Goal: Task Accomplishment & Management: Manage account settings

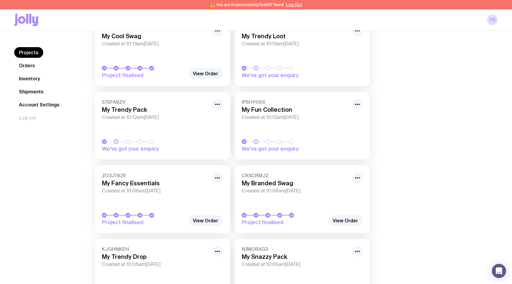
scroll to position [300, 0]
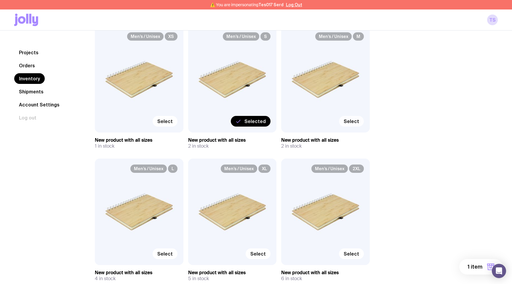
click at [355, 122] on span "Select" at bounding box center [350, 121] width 15 height 6
click at [0, 0] on input "Select" at bounding box center [0, 0] width 0 height 0
click at [351, 250] on label "Select" at bounding box center [351, 253] width 25 height 11
click at [0, 0] on input "Select" at bounding box center [0, 0] width 0 height 0
click at [265, 252] on span "Select" at bounding box center [257, 254] width 15 height 6
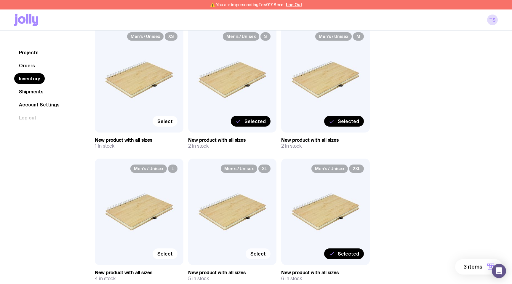
click at [0, 0] on input "Select" at bounding box center [0, 0] width 0 height 0
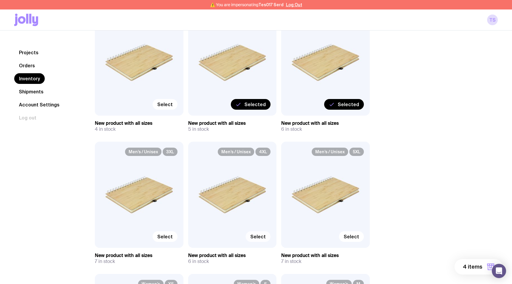
click at [259, 237] on span "Select" at bounding box center [257, 236] width 15 height 6
click at [0, 0] on input "Select" at bounding box center [0, 0] width 0 height 0
click at [162, 233] on span "Select" at bounding box center [164, 236] width 15 height 6
click at [0, 0] on input "Select" at bounding box center [0, 0] width 0 height 0
click at [162, 104] on span "Select" at bounding box center [164, 104] width 15 height 6
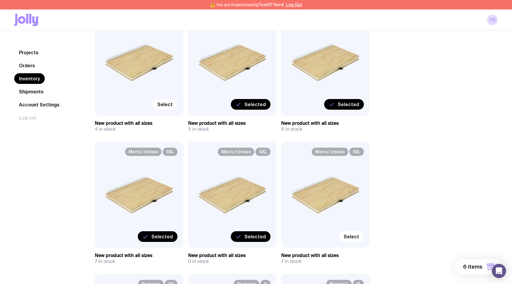
click at [0, 0] on input "Select" at bounding box center [0, 0] width 0 height 0
click at [473, 272] on button "7 items" at bounding box center [478, 266] width 47 height 15
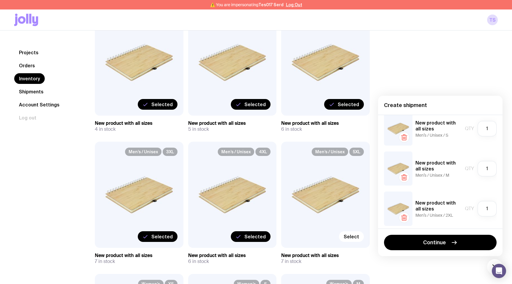
scroll to position [0, 0]
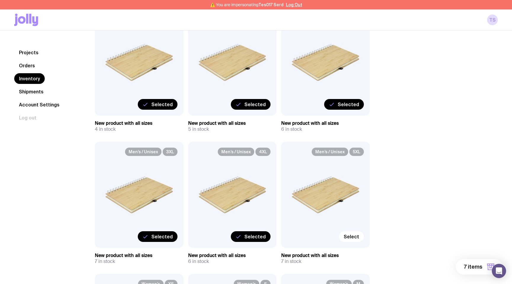
click at [340, 103] on span "Selected" at bounding box center [348, 104] width 21 height 6
click at [0, 0] on input "Selected" at bounding box center [0, 0] width 0 height 0
click at [261, 106] on span "Selected" at bounding box center [254, 104] width 21 height 6
click at [0, 0] on input "Selected" at bounding box center [0, 0] width 0 height 0
click at [248, 237] on span "Selected" at bounding box center [254, 236] width 21 height 6
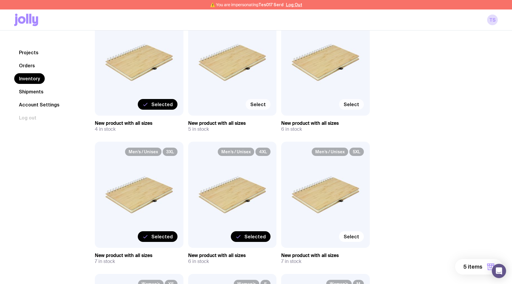
click at [0, 0] on input "Selected" at bounding box center [0, 0] width 0 height 0
click at [160, 240] on label "Selected" at bounding box center [158, 236] width 40 height 11
click at [0, 0] on input "Selected" at bounding box center [0, 0] width 0 height 0
click at [166, 102] on span "Selected" at bounding box center [161, 104] width 21 height 6
click at [0, 0] on input "Selected" at bounding box center [0, 0] width 0 height 0
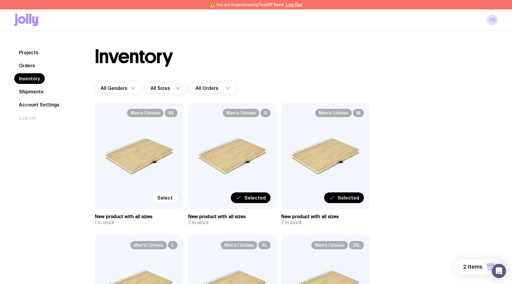
click at [249, 200] on span "Selected" at bounding box center [254, 198] width 21 height 6
click at [0, 0] on input "Selected" at bounding box center [0, 0] width 0 height 0
click at [345, 200] on span "Selected" at bounding box center [348, 198] width 21 height 6
click at [0, 0] on input "Selected" at bounding box center [0, 0] width 0 height 0
click at [31, 52] on link "Projects" at bounding box center [28, 52] width 29 height 11
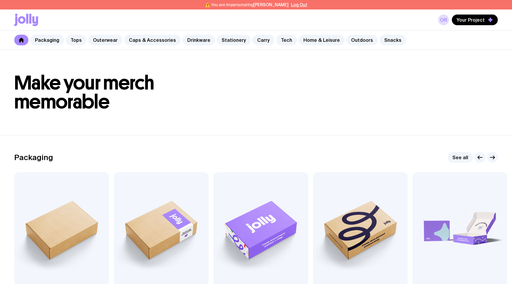
click at [445, 20] on link "OR" at bounding box center [443, 20] width 11 height 11
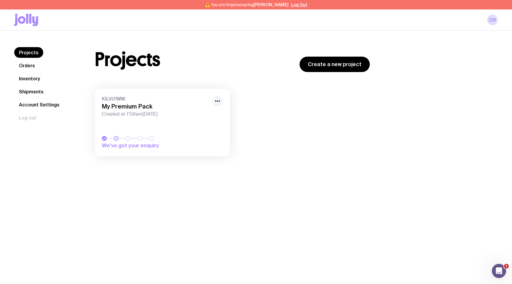
click at [38, 77] on link "Inventory" at bounding box center [29, 78] width 30 height 11
click at [31, 80] on link "Inventory" at bounding box center [29, 78] width 30 height 11
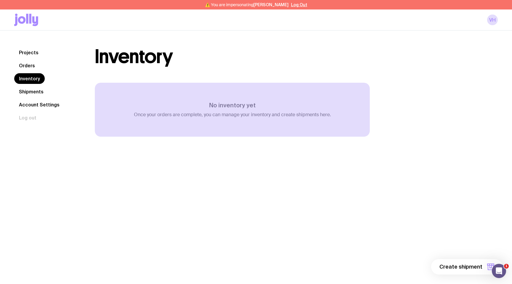
click at [33, 92] on link "Shipments" at bounding box center [31, 91] width 34 height 11
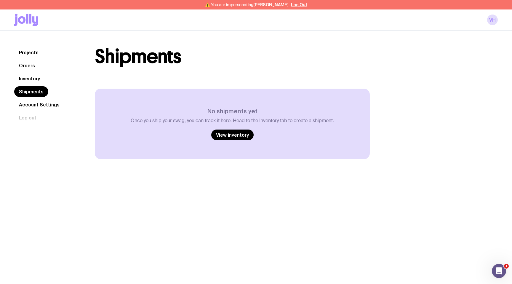
click at [33, 20] on icon at bounding box center [35, 21] width 6 height 10
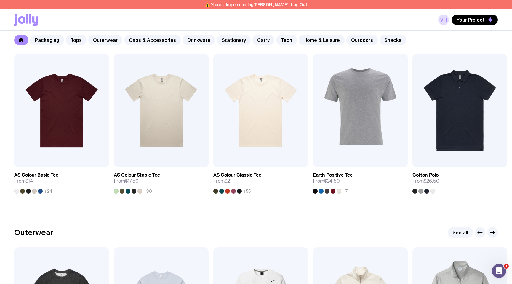
scroll to position [397, 0]
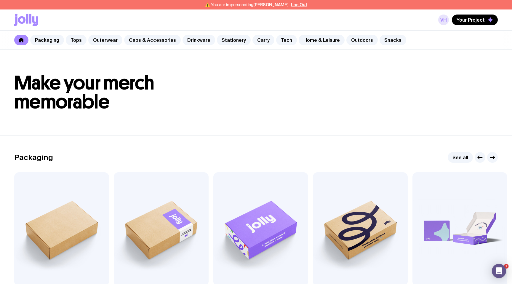
click at [442, 21] on link "VH" at bounding box center [443, 20] width 11 height 11
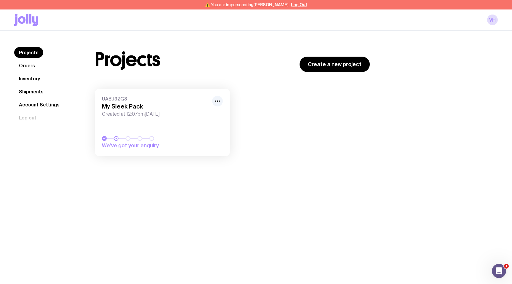
click at [109, 110] on div "UABJ3ZG3 My Sleek Pack Created at 12:07pm, Thu 14th Aug 2025" at bounding box center [162, 106] width 121 height 21
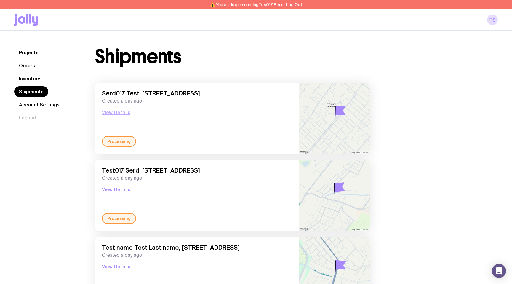
click at [118, 111] on button "View Details" at bounding box center [116, 112] width 28 height 7
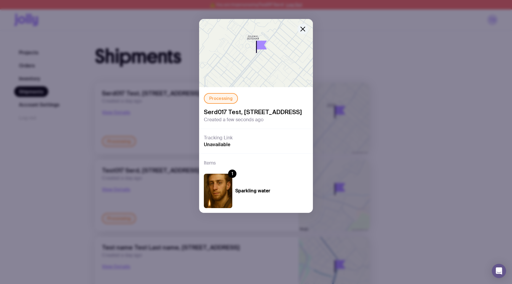
click at [304, 27] on icon "button" at bounding box center [302, 28] width 7 height 7
